Goal: Task Accomplishment & Management: Manage account settings

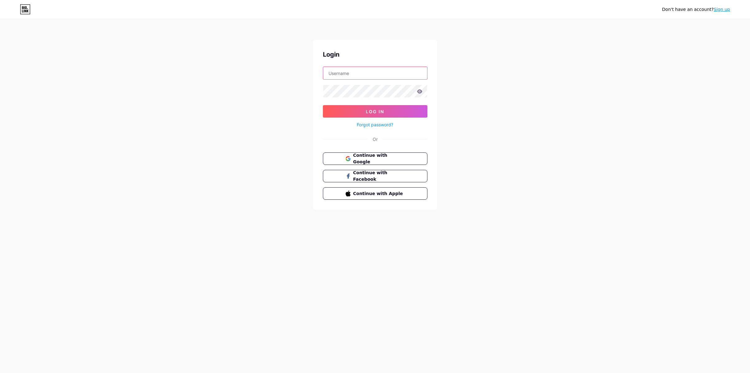
type input "[EMAIL_ADDRESS][DOMAIN_NAME]"
click at [374, 111] on span "Log In" at bounding box center [375, 111] width 18 height 5
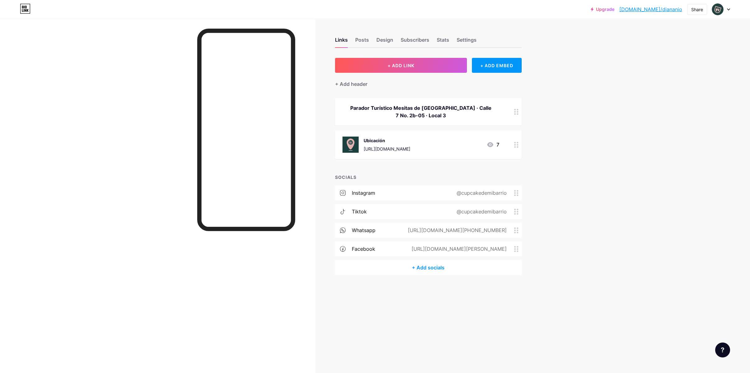
click at [410, 143] on div "Ubicación" at bounding box center [387, 140] width 47 height 7
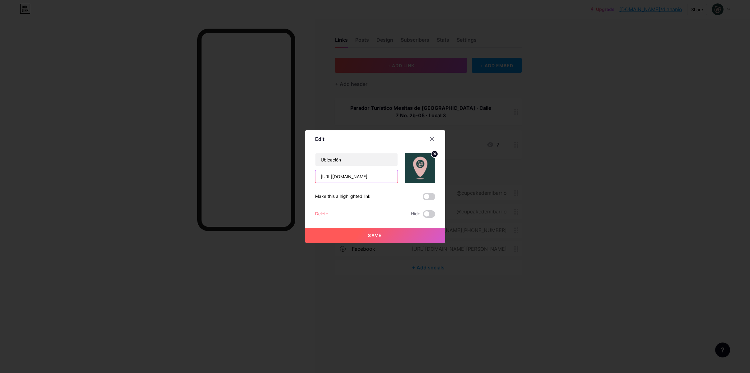
click at [370, 177] on input "[URL][DOMAIN_NAME]" at bounding box center [356, 176] width 82 height 12
click at [370, 176] on input "[URL][DOMAIN_NAME]" at bounding box center [356, 176] width 82 height 12
drag, startPoint x: 379, startPoint y: 176, endPoint x: 388, endPoint y: 175, distance: 9.8
click at [382, 175] on input "[URL][DOMAIN_NAME]" at bounding box center [356, 176] width 82 height 12
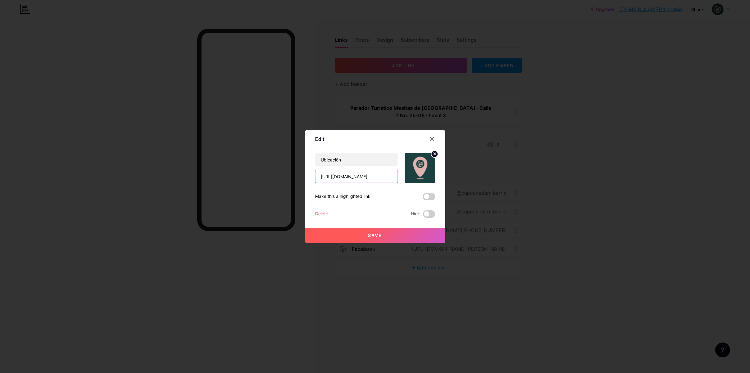
drag, startPoint x: 381, startPoint y: 175, endPoint x: 459, endPoint y: 177, distance: 78.1
click at [462, 181] on div "Edit Content YouTube Play YouTube video without leaving your page. ADD Vimeo Pl…" at bounding box center [375, 186] width 750 height 373
click at [434, 138] on icon at bounding box center [432, 139] width 5 height 5
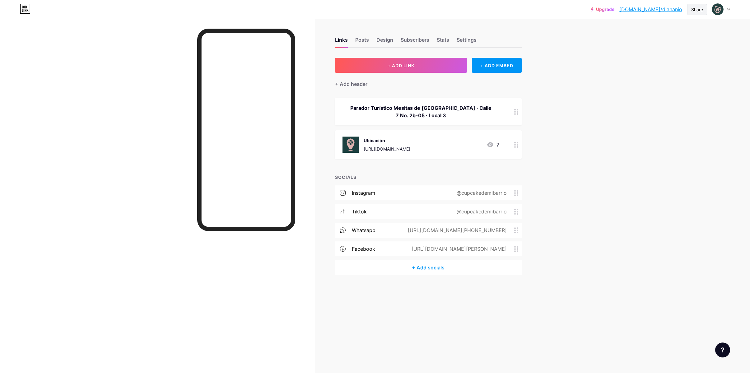
click at [701, 12] on div "Share" at bounding box center [697, 9] width 12 height 7
click at [664, 33] on div "Copy link" at bounding box center [660, 32] width 93 height 15
click at [652, 31] on div "Copied" at bounding box center [660, 32] width 93 height 15
click at [643, 32] on div "Copy link" at bounding box center [645, 31] width 23 height 7
